Goal: Entertainment & Leisure: Consume media (video, audio)

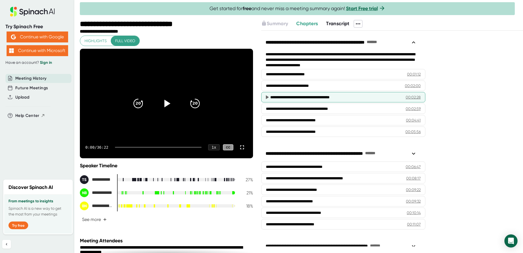
click at [270, 97] on div "**********" at bounding box center [333, 96] width 127 height 5
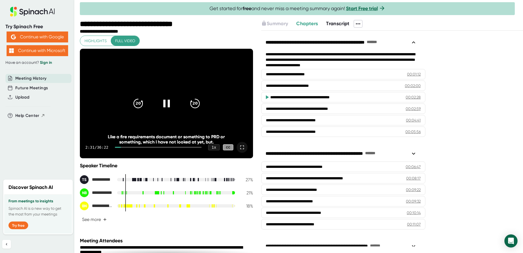
click at [240, 139] on icon at bounding box center [242, 147] width 7 height 7
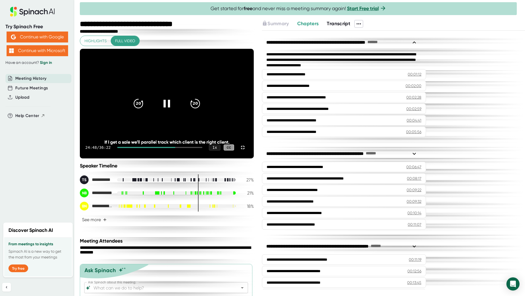
click at [233, 158] on div "24:48 / 36:22 1 x CC" at bounding box center [167, 147] width 174 height 22
click at [176, 148] on div at bounding box center [146, 147] width 58 height 1
click at [254, 158] on div "21:30 / 36:22 1 x CC" at bounding box center [167, 147] width 174 height 22
click at [168, 148] on div at bounding box center [142, 147] width 50 height 1
click at [170, 107] on icon at bounding box center [166, 103] width 7 height 8
